Goal: Task Accomplishment & Management: Use online tool/utility

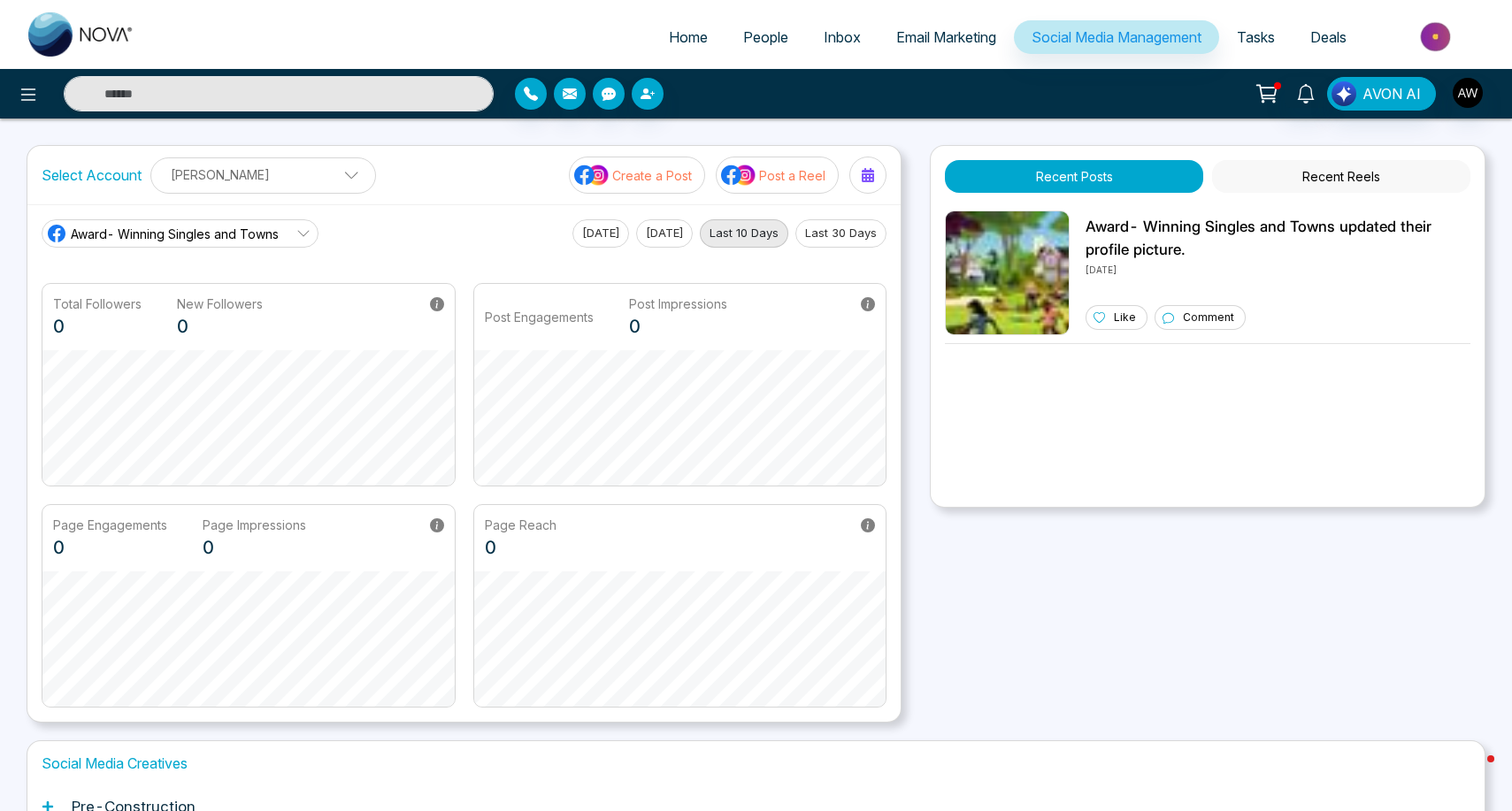
click at [897, 62] on ul "Home People Inbox Email Marketing Social Media Management Tasks Deals" at bounding box center [828, 38] width 1350 height 49
click at [930, 24] on link "Email Marketing" at bounding box center [946, 36] width 135 height 34
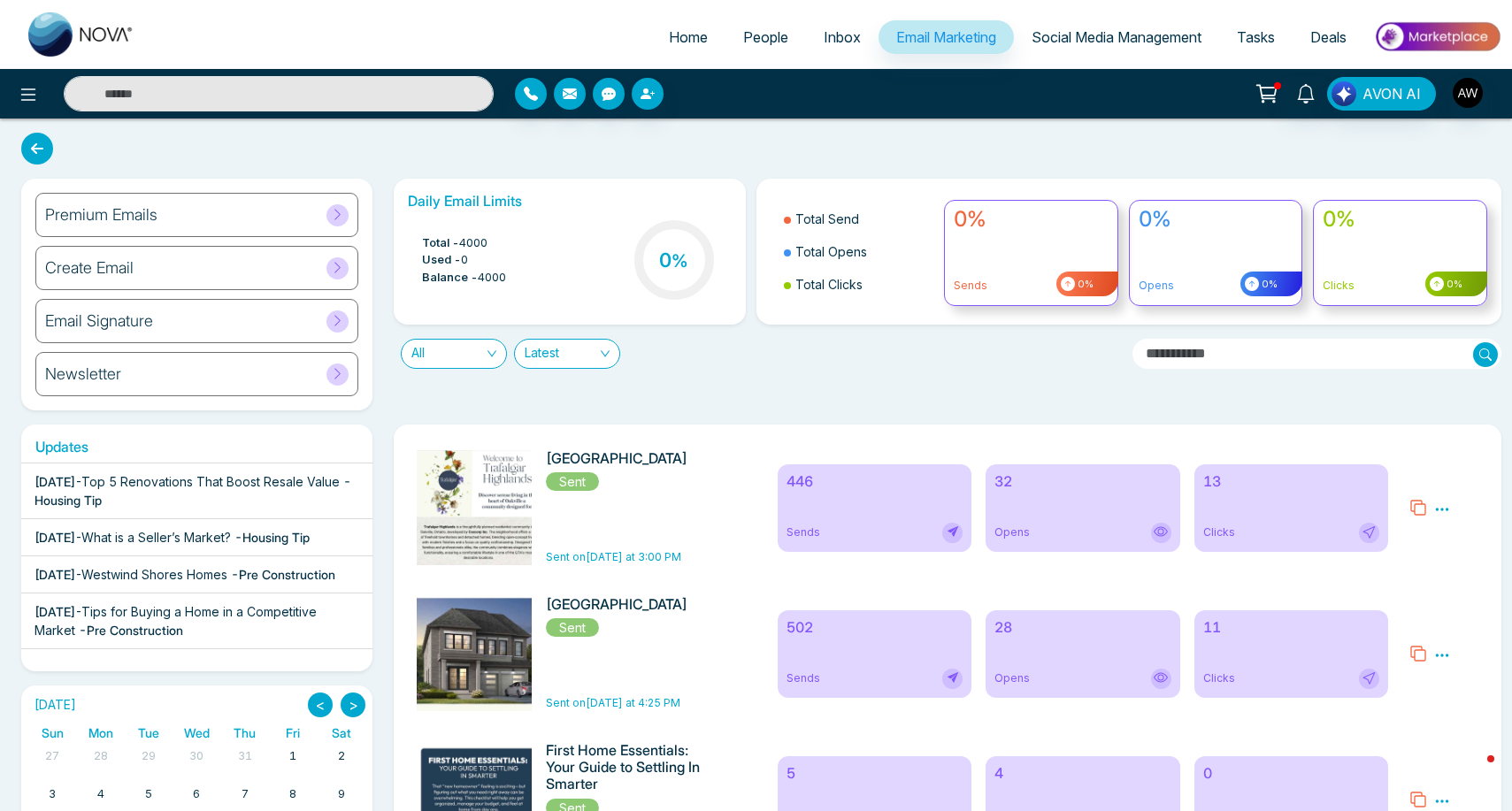
click at [1256, 538] on div "Clicks" at bounding box center [1290, 533] width 176 height 20
click at [1293, 538] on div "Clicks" at bounding box center [1290, 533] width 176 height 20
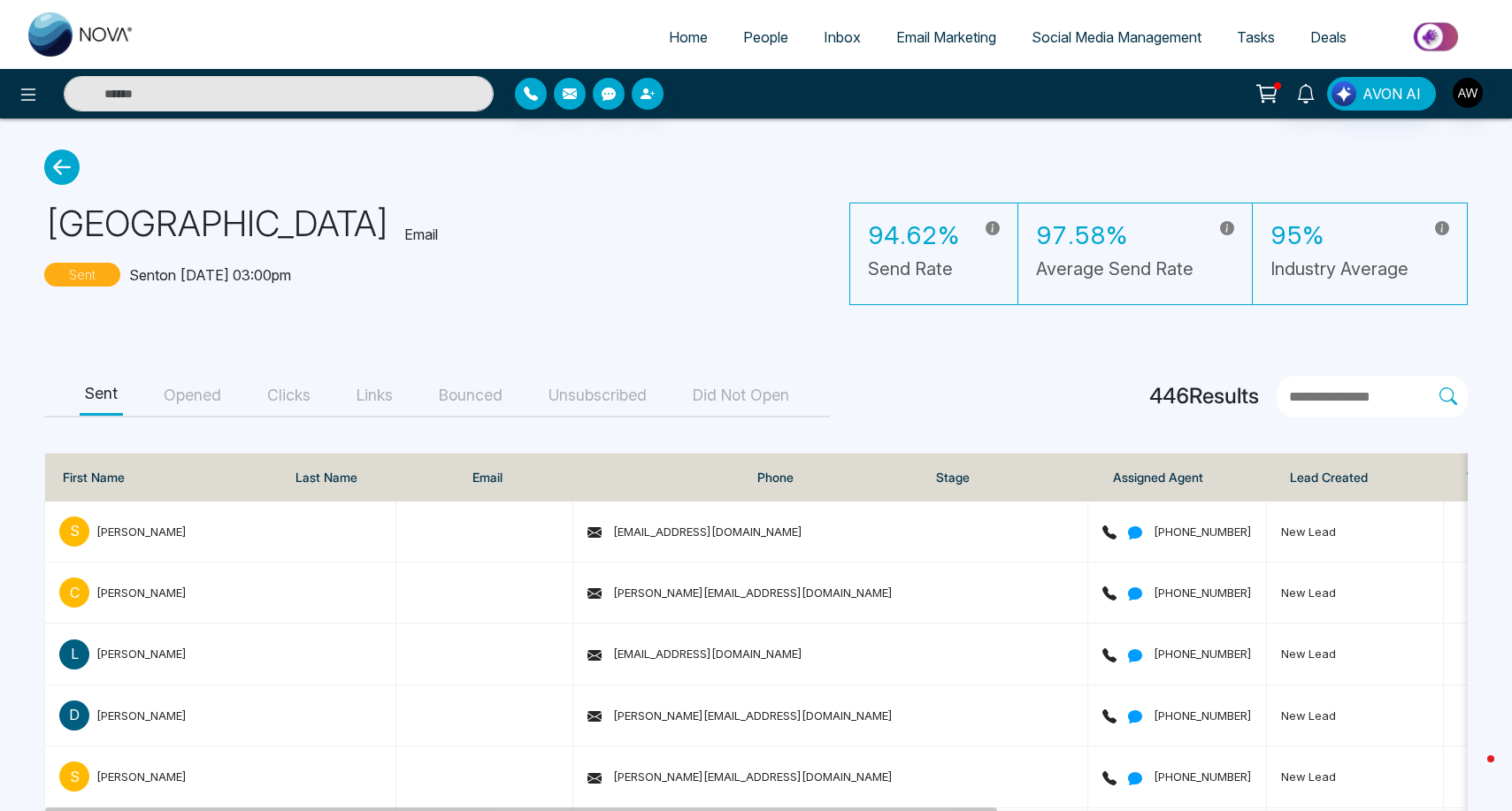
click at [310, 409] on button "Clicks" at bounding box center [289, 395] width 54 height 39
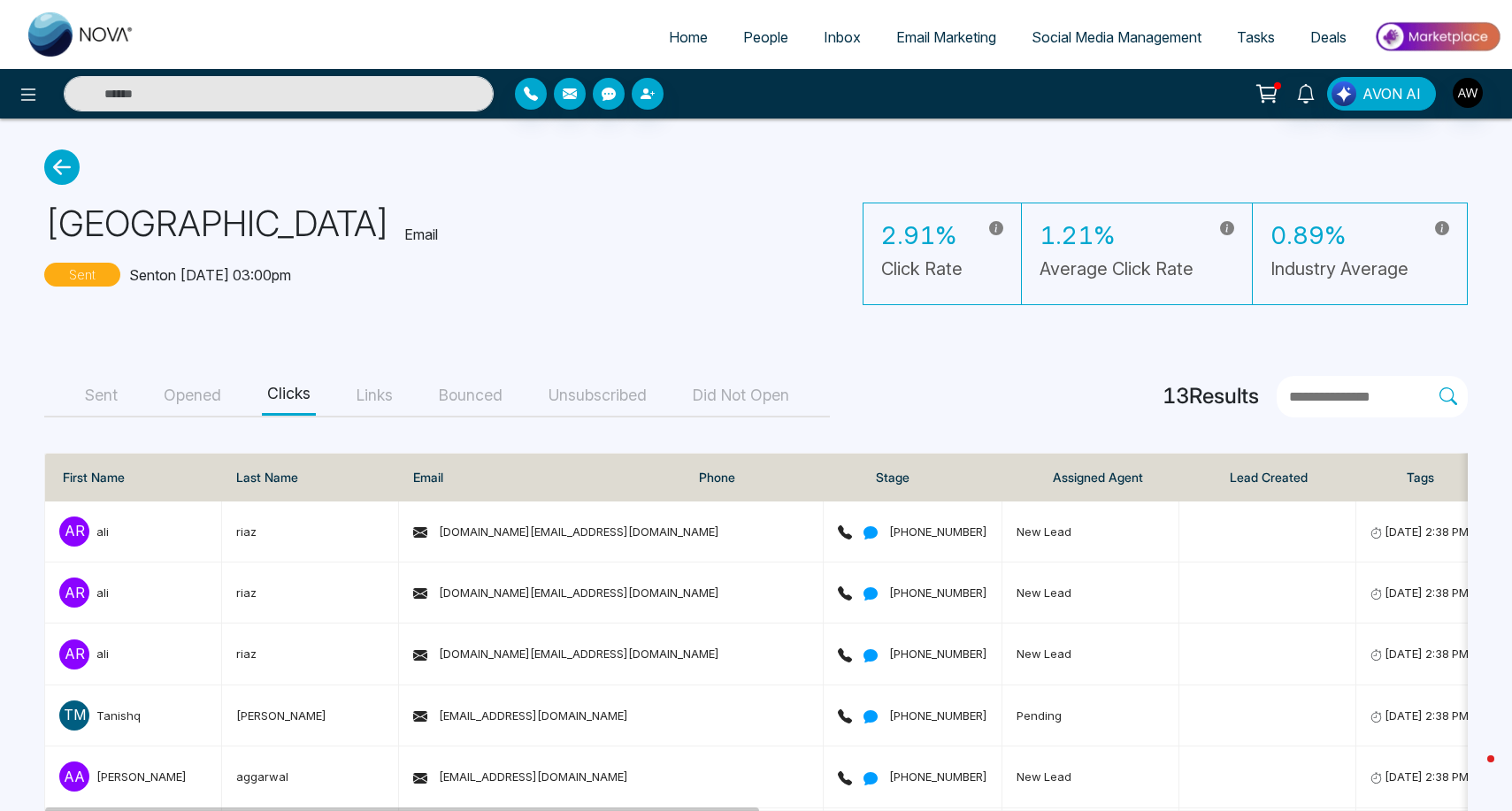
click at [689, 41] on span "Home" at bounding box center [688, 36] width 39 height 17
select select "*"
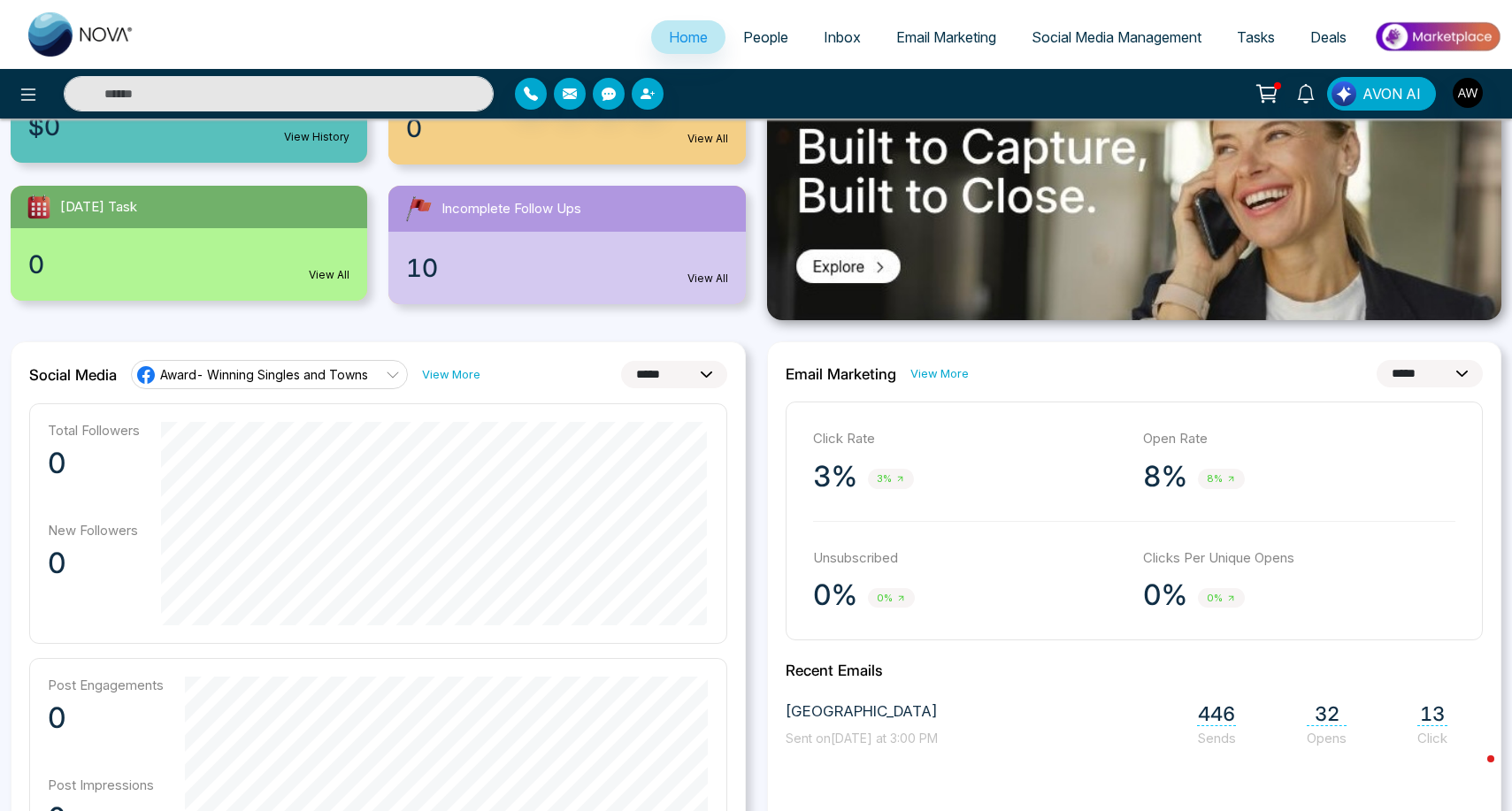
scroll to position [147, 0]
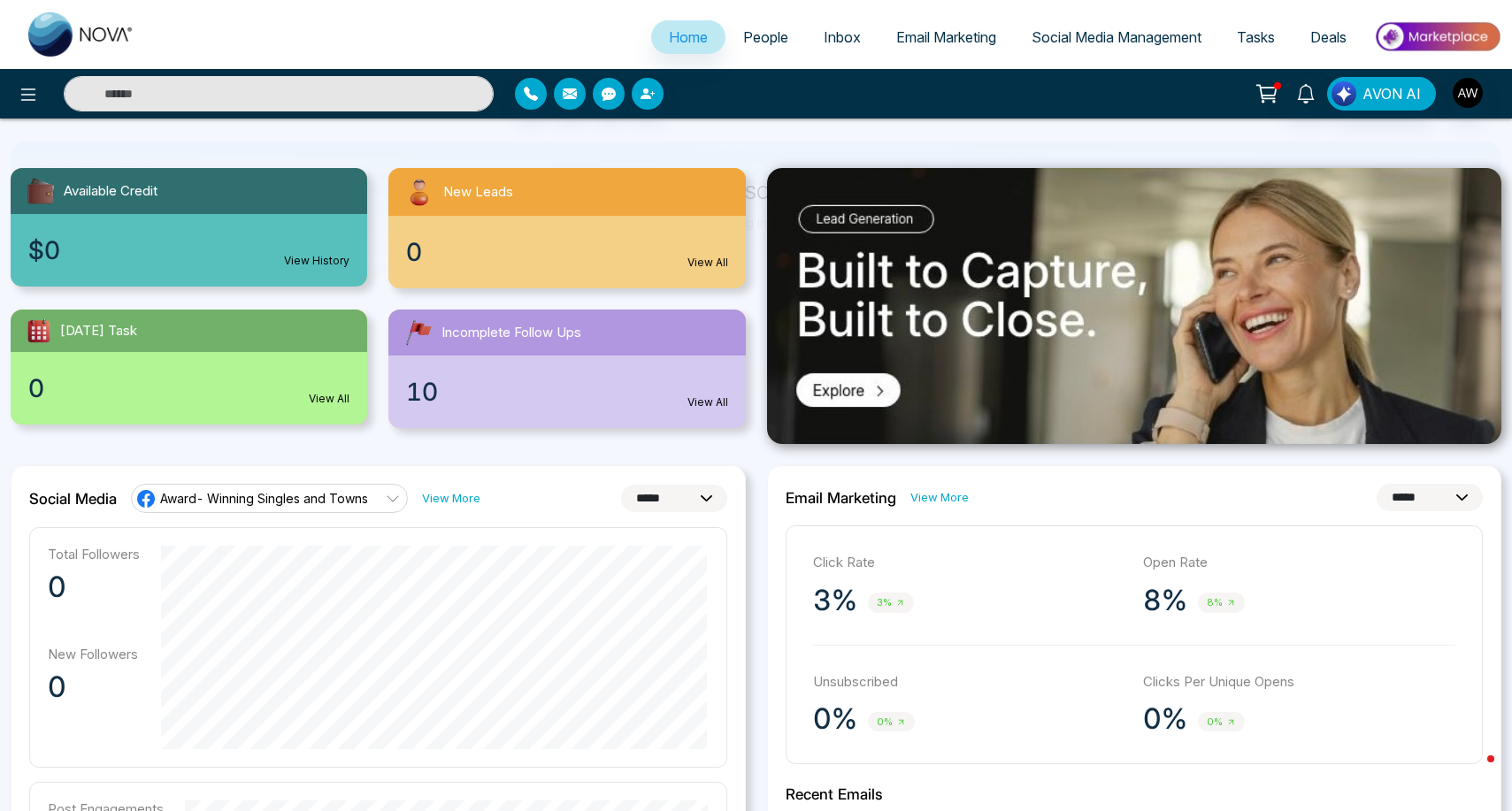
click at [1065, 50] on link "Social Media Management" at bounding box center [1116, 36] width 205 height 34
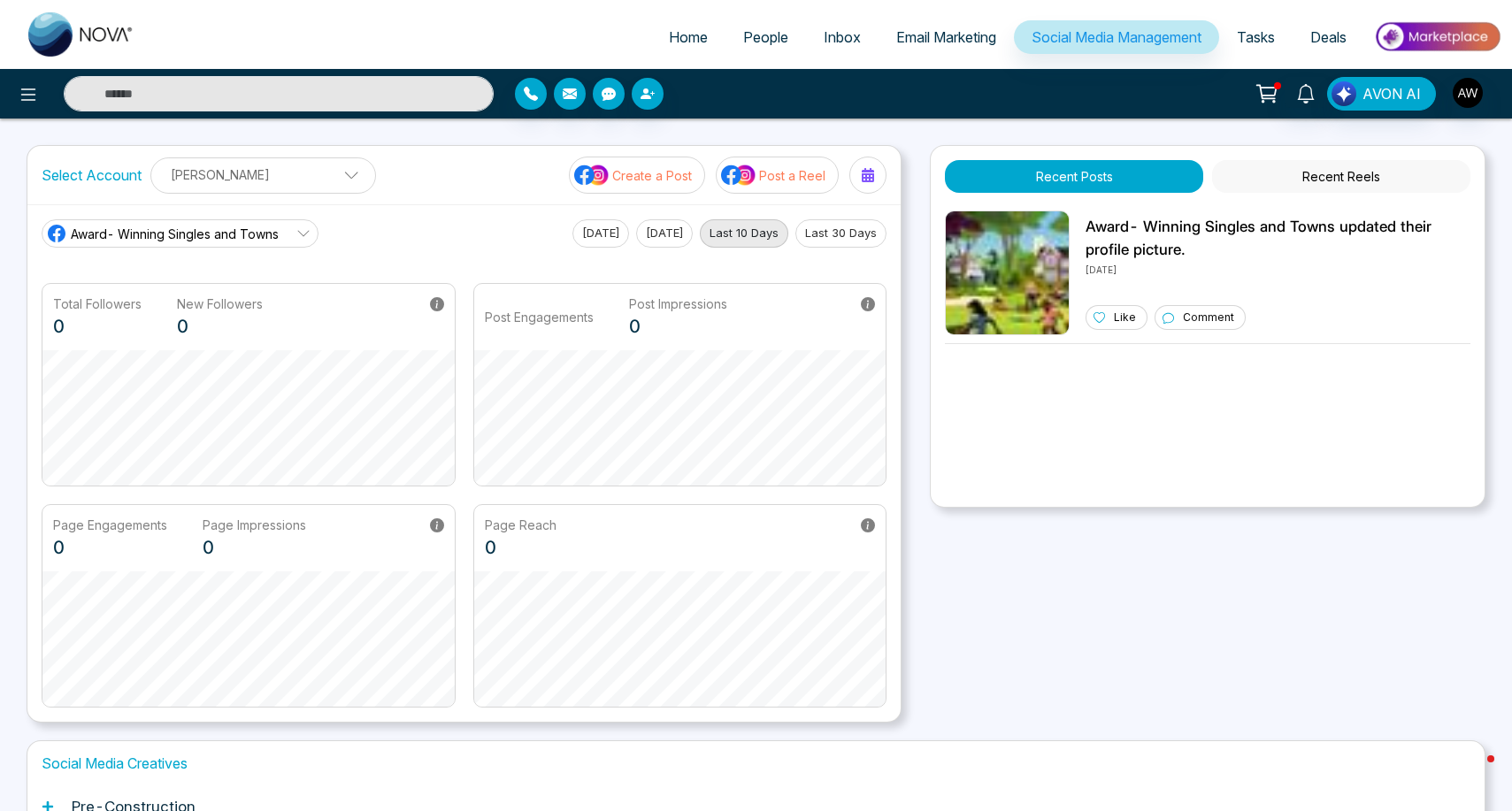
click at [857, 182] on div at bounding box center [867, 175] width 28 height 28
